Goal: Understand process/instructions

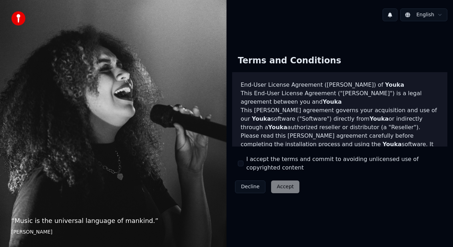
click at [278, 189] on div "Decline Accept" at bounding box center [267, 187] width 70 height 18
click at [279, 187] on div "Decline Accept" at bounding box center [267, 187] width 70 height 18
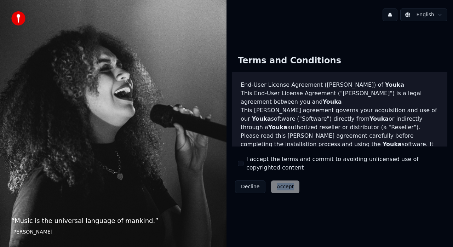
click at [279, 187] on div "Decline Accept" at bounding box center [267, 187] width 70 height 18
click at [278, 186] on div "Decline Accept" at bounding box center [267, 187] width 70 height 18
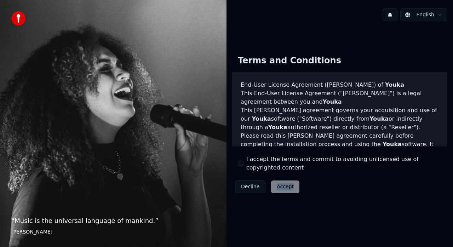
click at [278, 186] on div "Decline Accept" at bounding box center [267, 187] width 70 height 18
click at [283, 189] on div "Decline Accept" at bounding box center [267, 187] width 70 height 18
click at [282, 185] on div "Decline Accept" at bounding box center [267, 187] width 70 height 18
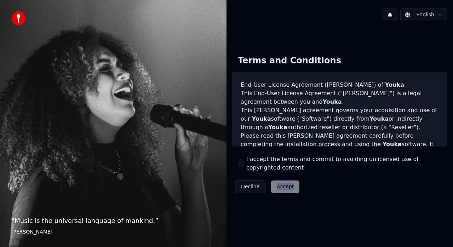
click at [282, 185] on div "Decline Accept" at bounding box center [267, 187] width 70 height 18
click at [289, 187] on div "Decline Accept" at bounding box center [267, 187] width 70 height 18
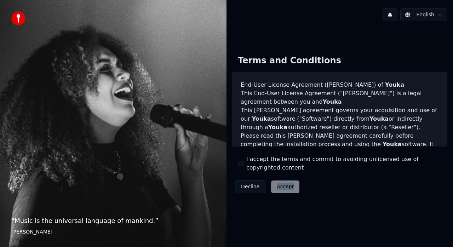
click at [289, 187] on div "Decline Accept" at bounding box center [267, 187] width 70 height 18
click at [283, 187] on div "Decline Accept" at bounding box center [267, 187] width 70 height 18
click at [281, 186] on div "Decline Accept" at bounding box center [267, 187] width 70 height 18
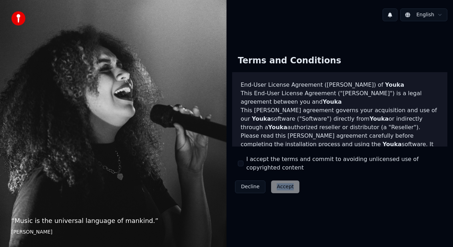
click at [281, 186] on div "Decline Accept" at bounding box center [267, 187] width 70 height 18
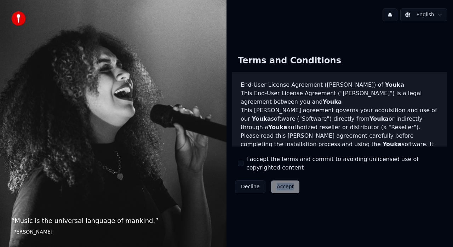
click at [281, 186] on div "Decline Accept" at bounding box center [267, 187] width 70 height 18
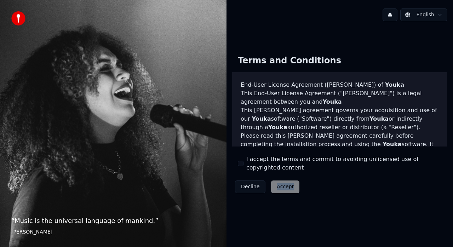
click at [281, 186] on div "Decline Accept" at bounding box center [267, 187] width 70 height 18
click at [248, 188] on button "Decline" at bounding box center [250, 187] width 30 height 13
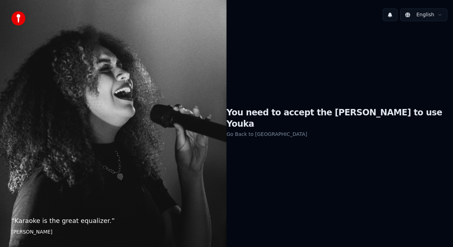
click at [286, 129] on link "Go Back to [GEOGRAPHIC_DATA]" at bounding box center [267, 134] width 81 height 11
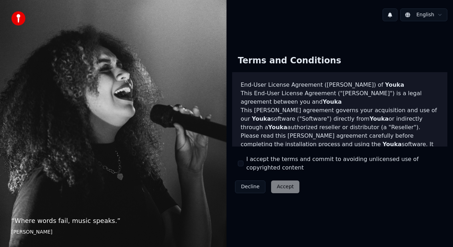
click at [275, 187] on div "Decline Accept" at bounding box center [267, 187] width 70 height 18
click at [249, 188] on button "Decline" at bounding box center [250, 187] width 30 height 13
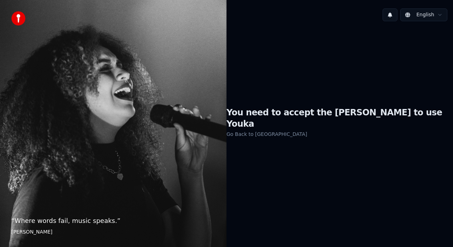
click at [249, 188] on div "You need to accept the [PERSON_NAME] to use Youka Go Back to [PERSON_NAME]" at bounding box center [340, 123] width 227 height 192
click at [267, 129] on link "Go Back to [GEOGRAPHIC_DATA]" at bounding box center [267, 134] width 81 height 11
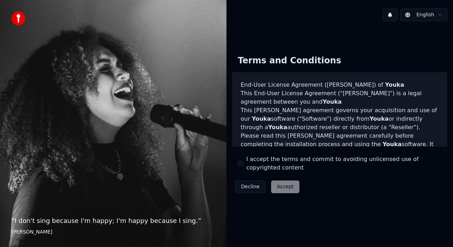
click at [267, 129] on p "This [PERSON_NAME] agreement governs your acquisition and use of our Youka soft…" at bounding box center [340, 118] width 198 height 25
click at [395, 14] on button at bounding box center [390, 14] width 15 height 13
